Goal: Task Accomplishment & Management: Use online tool/utility

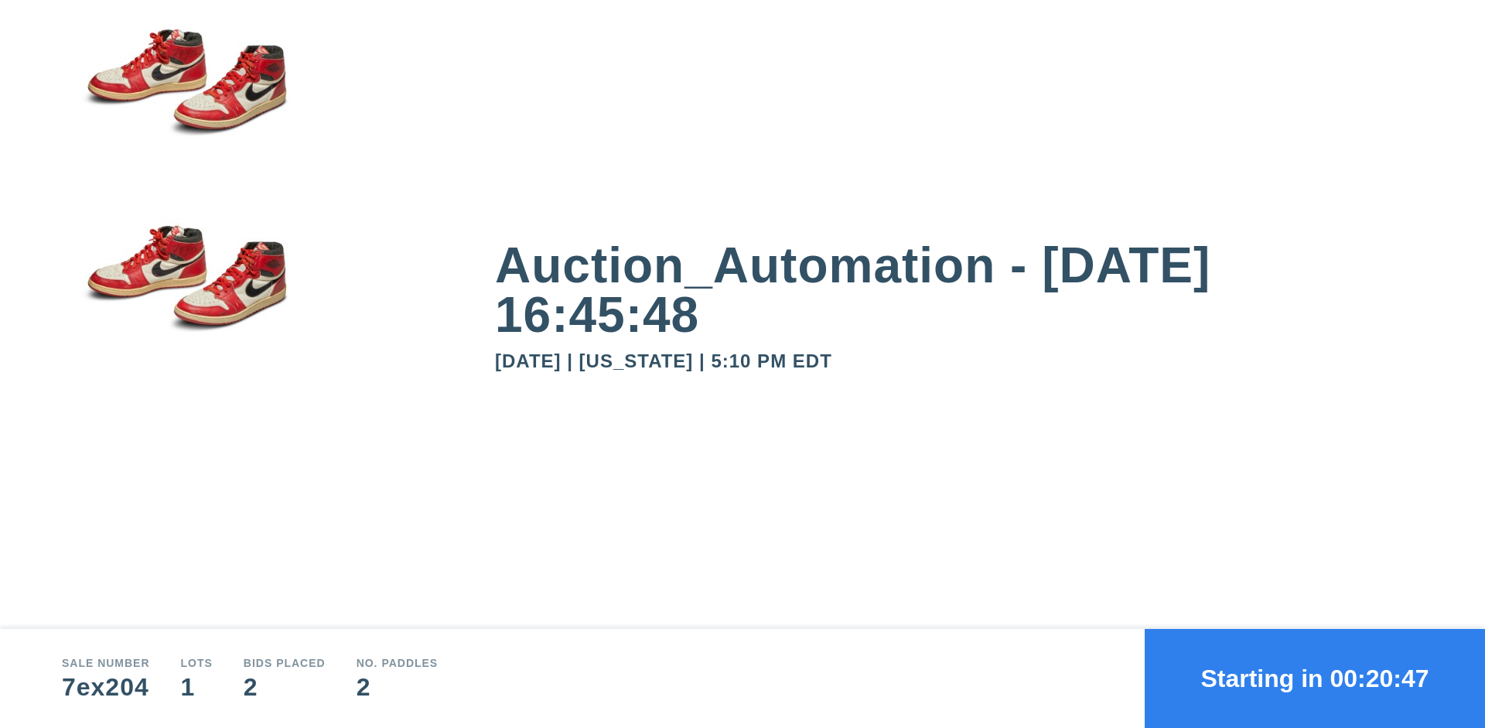
click at [1315, 678] on button "Starting in 00:20:47" at bounding box center [1315, 678] width 340 height 99
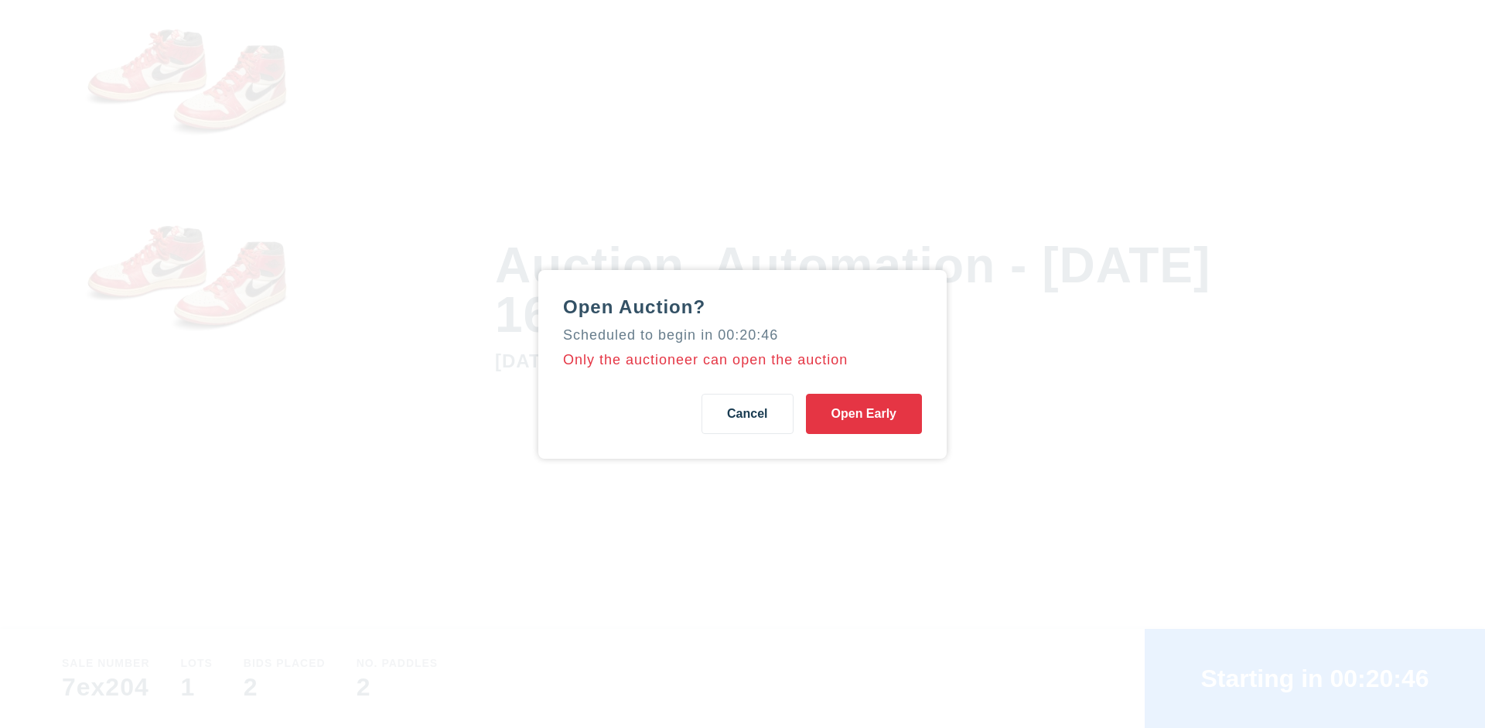
click at [864, 413] on button "Open Early" at bounding box center [864, 414] width 116 height 40
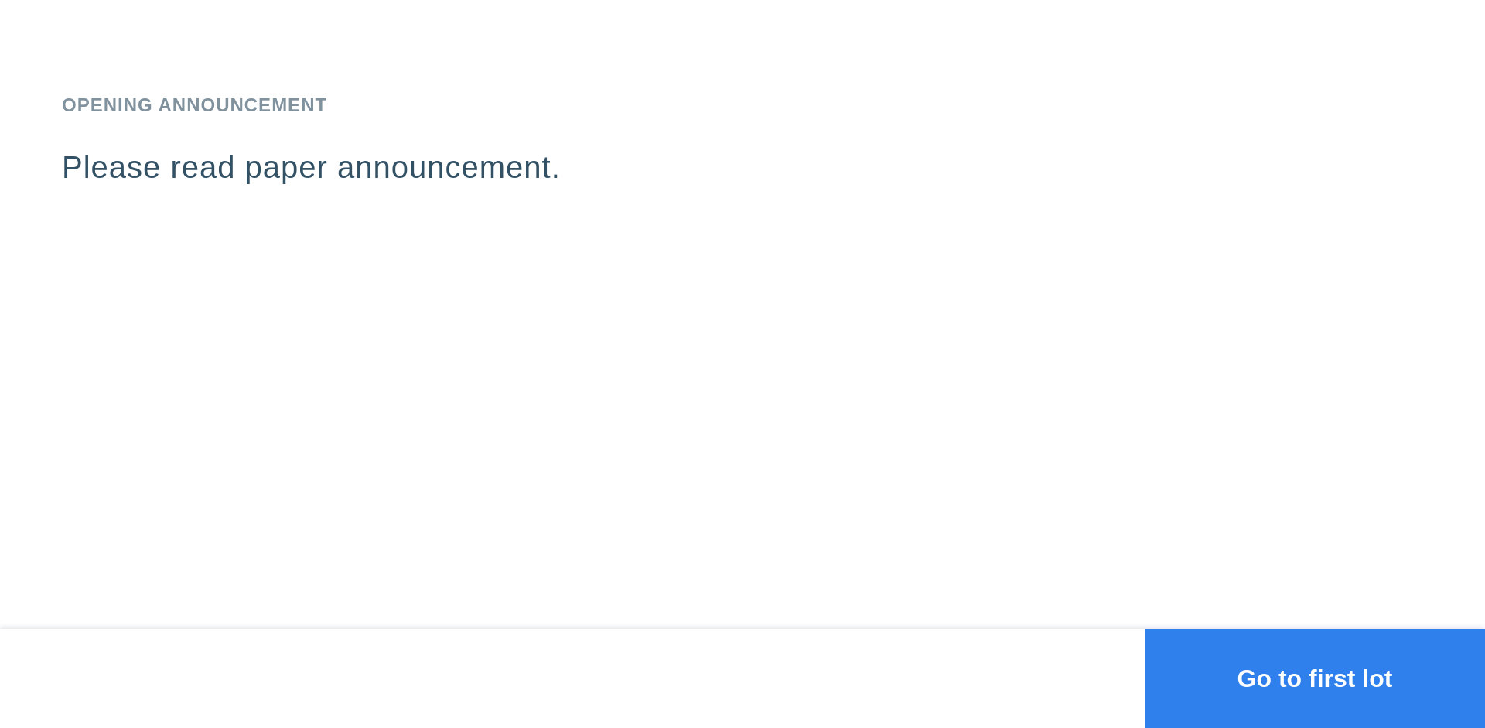
click at [1315, 678] on button "Go to first lot" at bounding box center [1315, 678] width 340 height 99
